Goal: Information Seeking & Learning: Learn about a topic

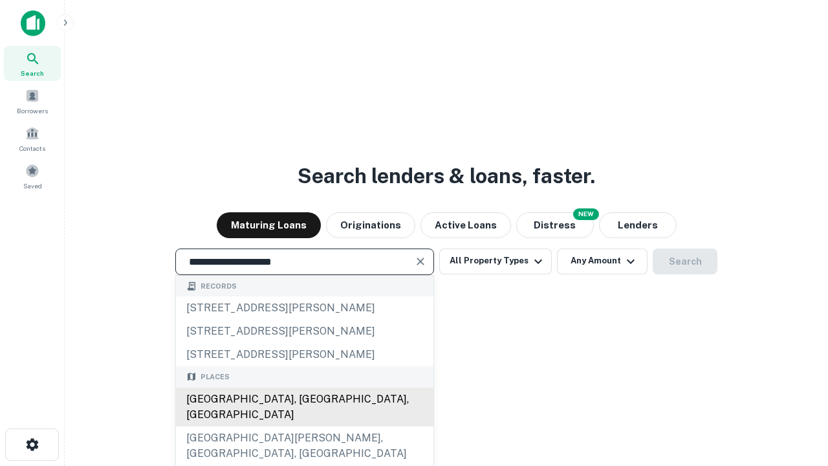
click at [304, 426] on div "Santa Monica, CA, USA" at bounding box center [304, 406] width 257 height 39
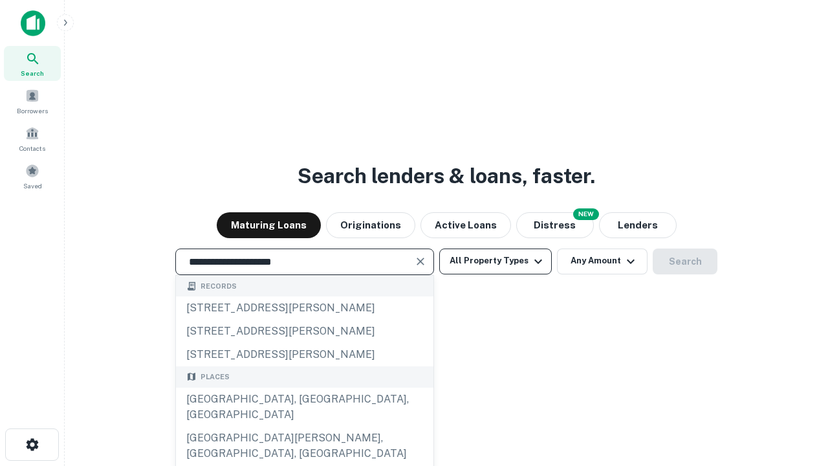
click at [496, 261] on button "All Property Types" at bounding box center [495, 261] width 113 height 26
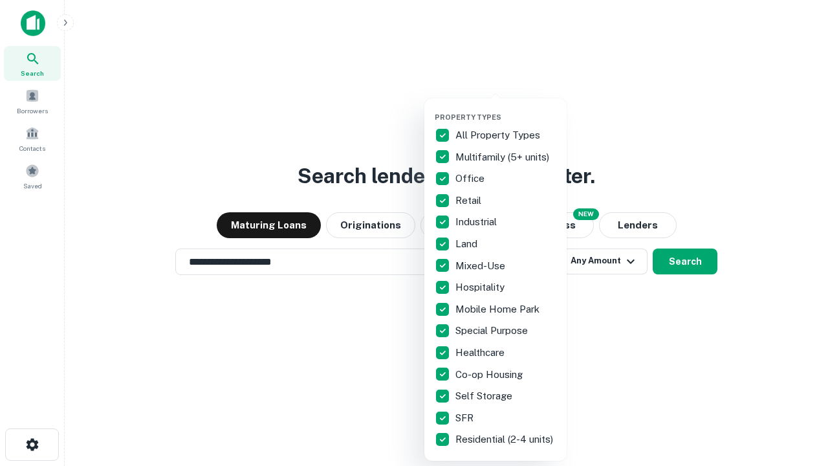
type input "**********"
click at [506, 109] on button "button" at bounding box center [506, 109] width 142 height 1
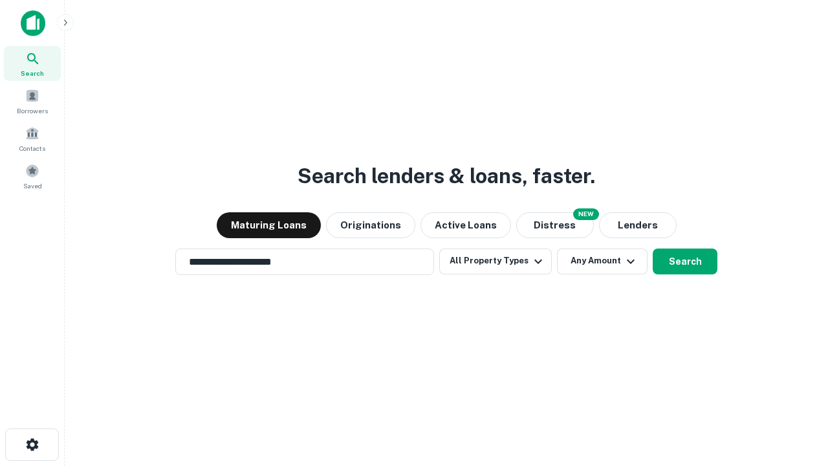
scroll to position [8, 156]
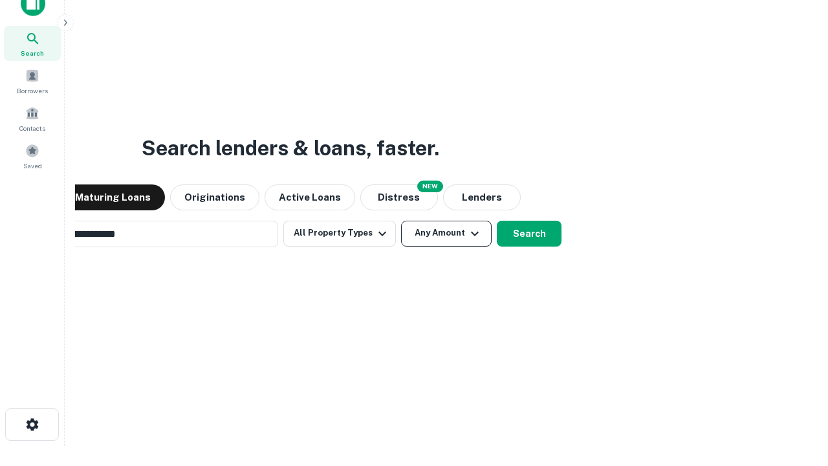
click at [401, 221] on button "Any Amount" at bounding box center [446, 234] width 91 height 26
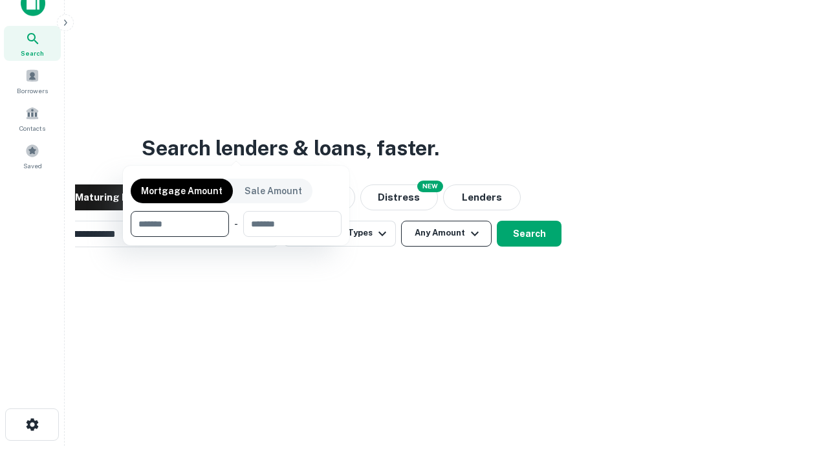
scroll to position [93, 366]
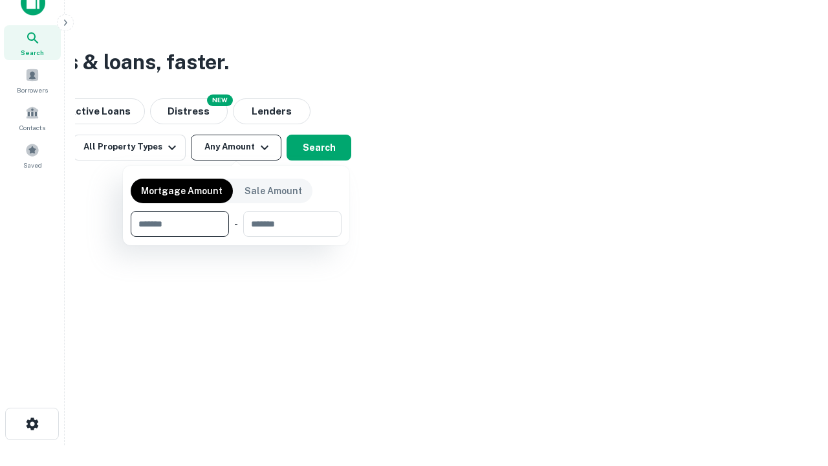
type input "*******"
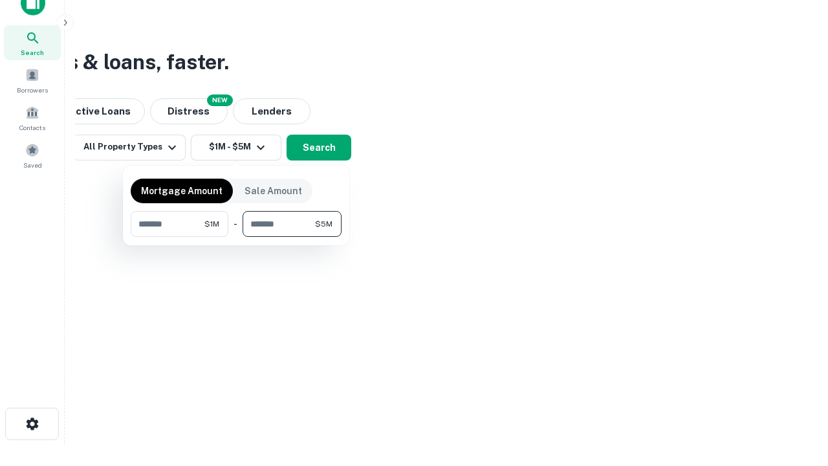
type input "*******"
click at [236, 237] on button "button" at bounding box center [236, 237] width 211 height 1
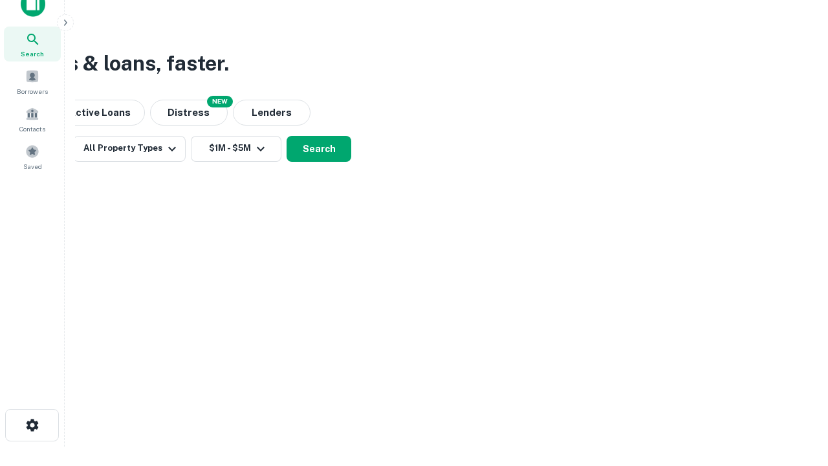
scroll to position [8, 239]
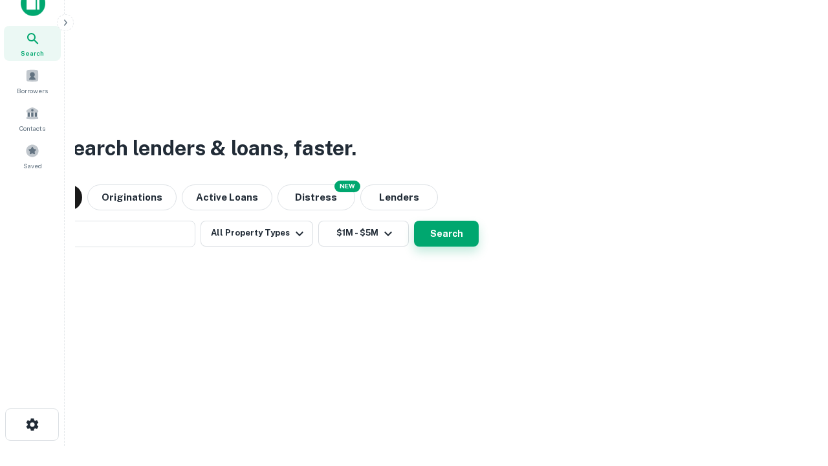
click at [414, 221] on button "Search" at bounding box center [446, 234] width 65 height 26
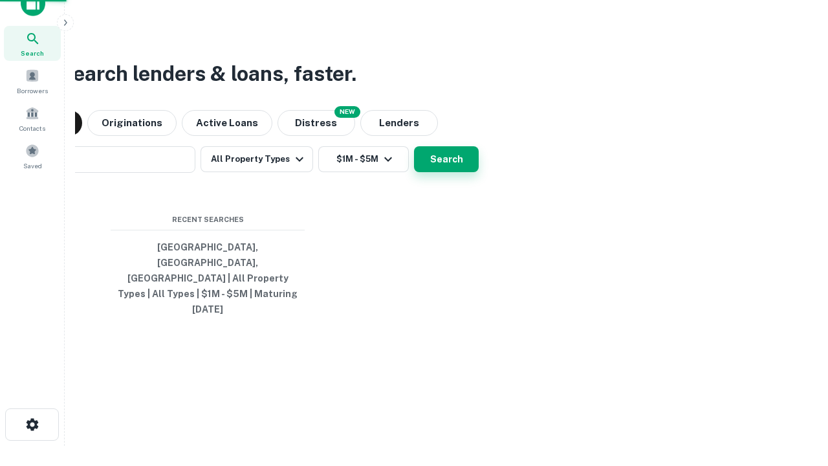
scroll to position [34, 366]
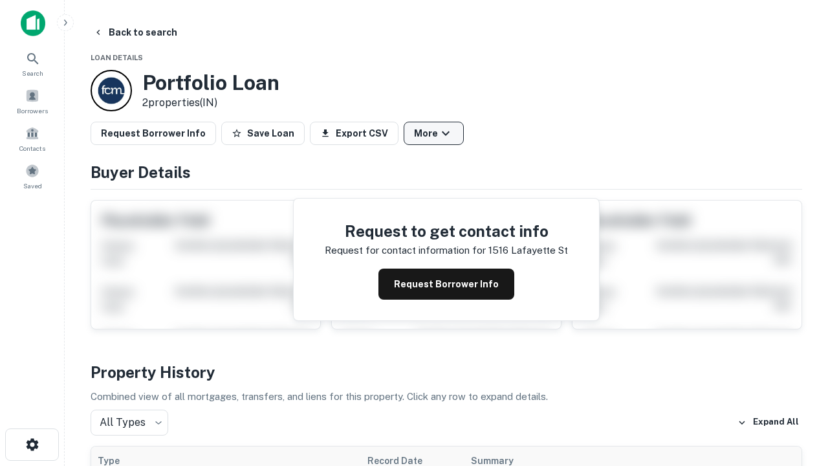
click at [433, 133] on button "More" at bounding box center [434, 133] width 60 height 23
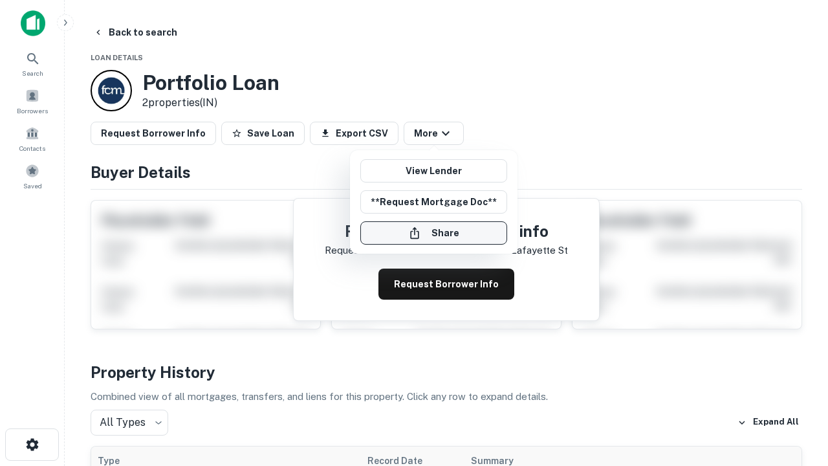
click at [433, 233] on button "Share" at bounding box center [433, 232] width 147 height 23
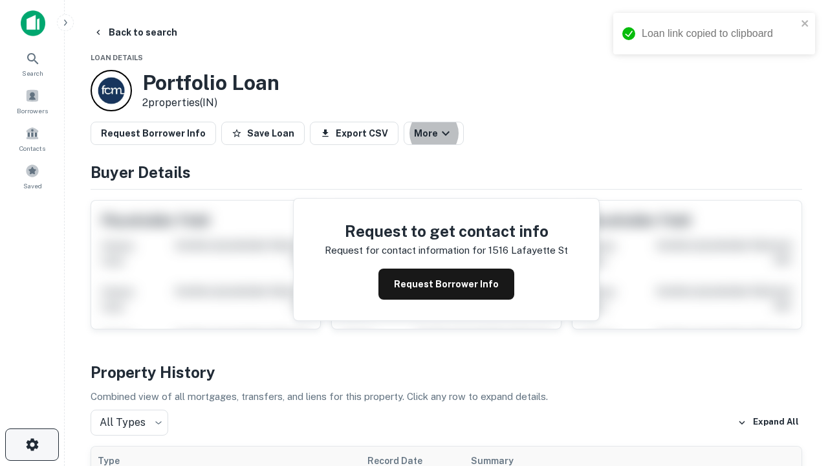
click at [32, 444] on icon "button" at bounding box center [33, 445] width 16 height 16
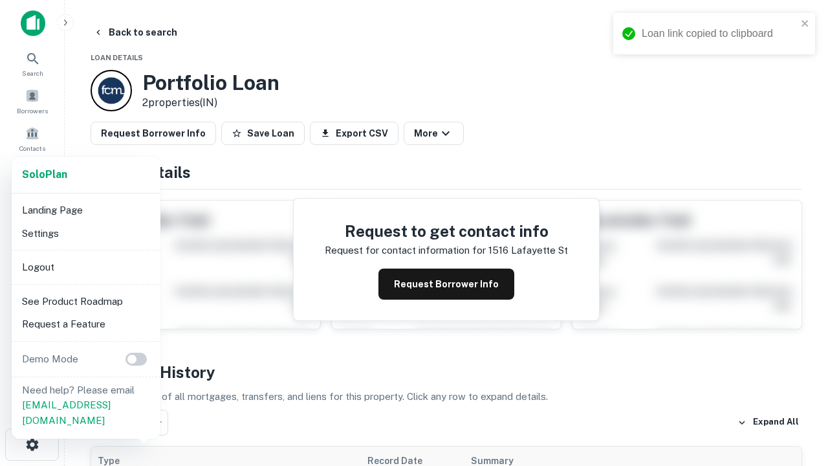
click at [85, 267] on li "Logout" at bounding box center [86, 267] width 138 height 23
